Goal: Information Seeking & Learning: Learn about a topic

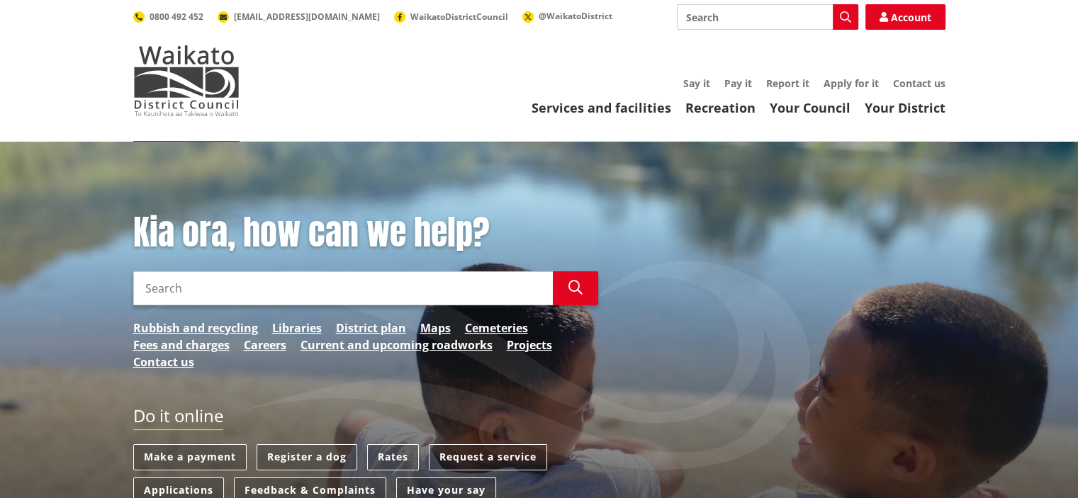
click at [205, 290] on input "Search" at bounding box center [342, 288] width 419 height 34
type input "conversion of a shipping container to a habitable space"
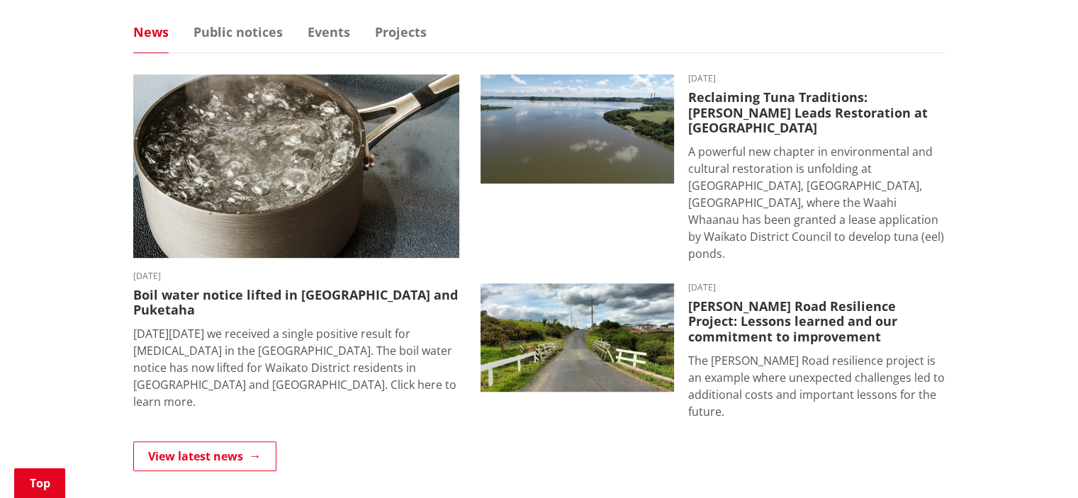
scroll to position [917, 0]
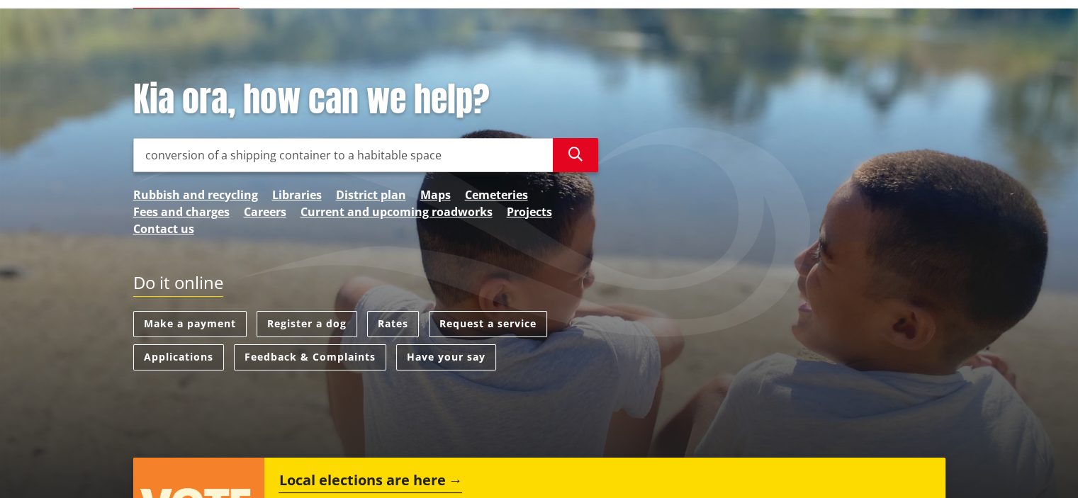
scroll to position [0, 0]
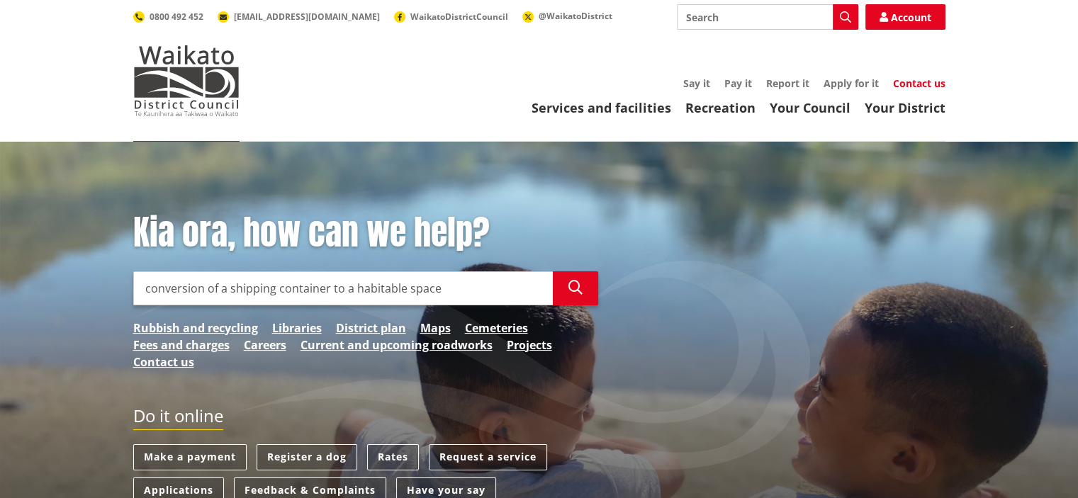
click at [920, 77] on link "Contact us" at bounding box center [919, 83] width 52 height 13
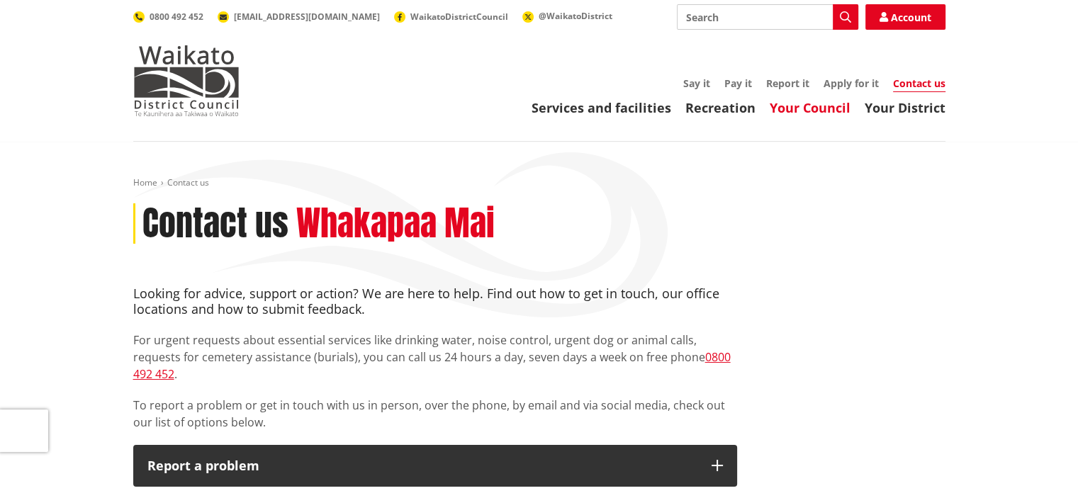
click at [794, 107] on link "Your Council" at bounding box center [809, 107] width 81 height 17
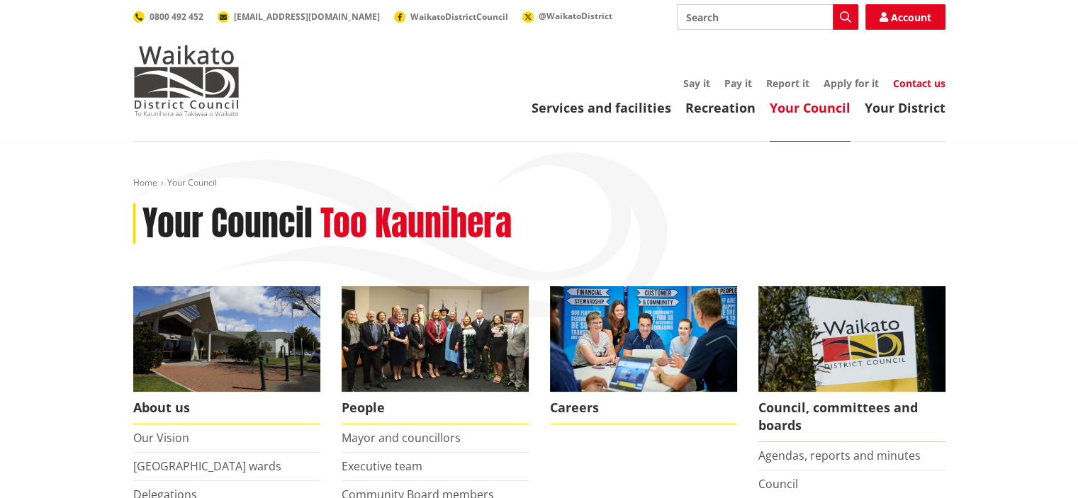
click at [915, 82] on link "Contact us" at bounding box center [919, 83] width 52 height 13
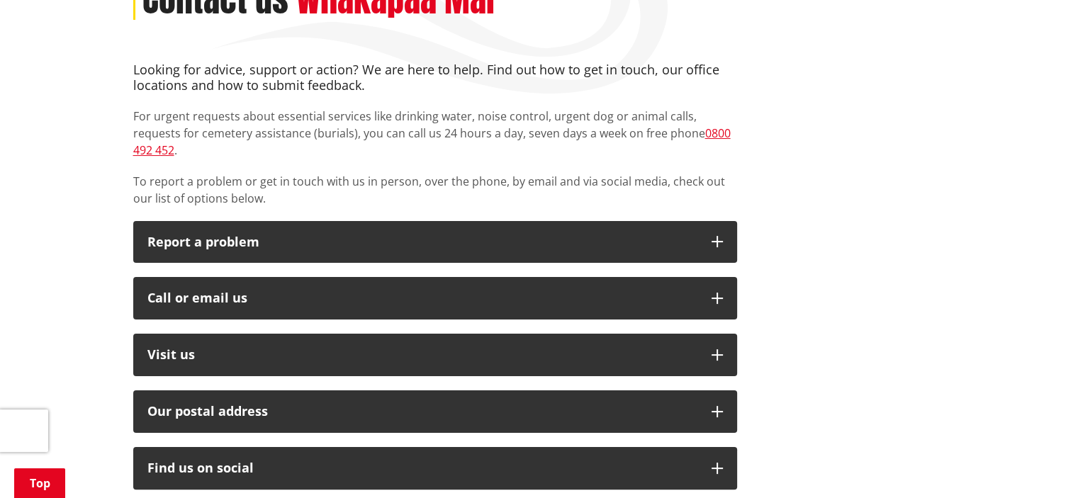
scroll to position [215, 0]
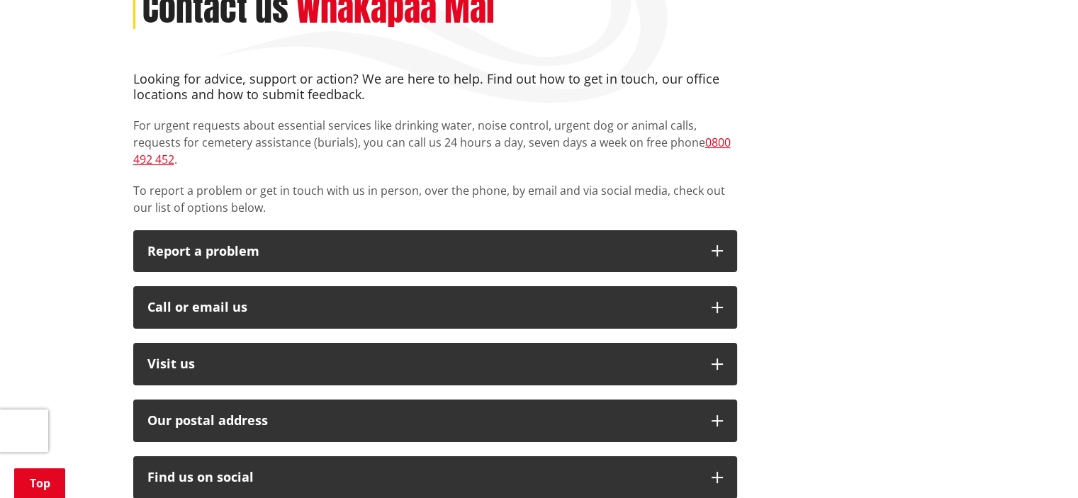
drag, startPoint x: 1082, startPoint y: 84, endPoint x: 1048, endPoint y: 141, distance: 66.1
